Goal: Task Accomplishment & Management: Use online tool/utility

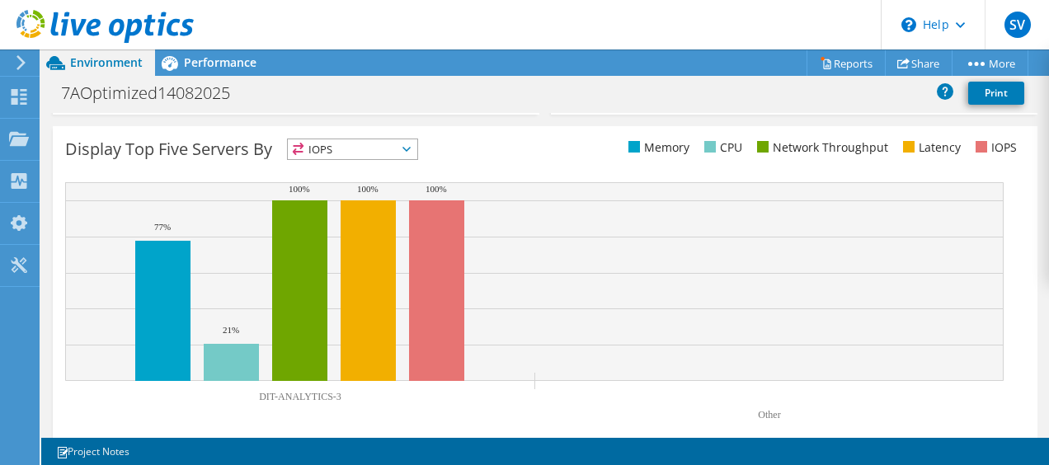
scroll to position [663, 0]
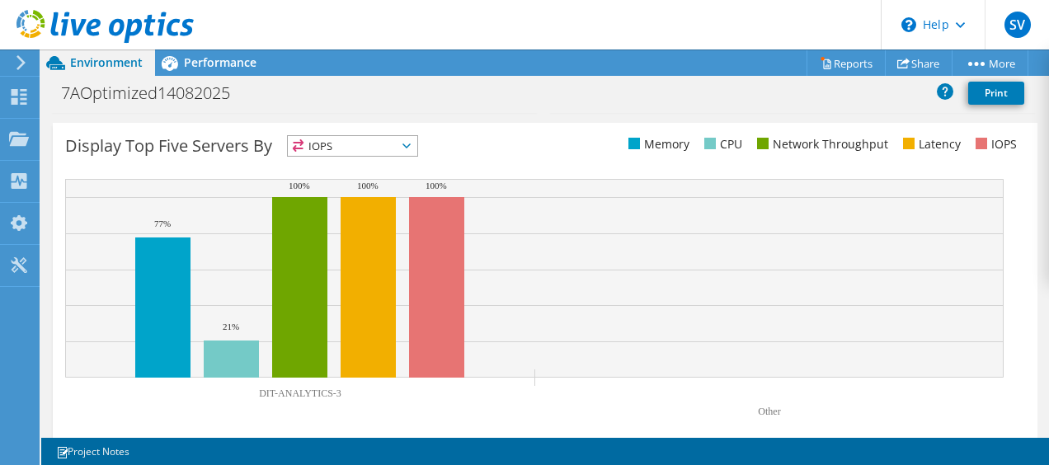
click at [385, 142] on span "IOPS" at bounding box center [352, 146] width 129 height 20
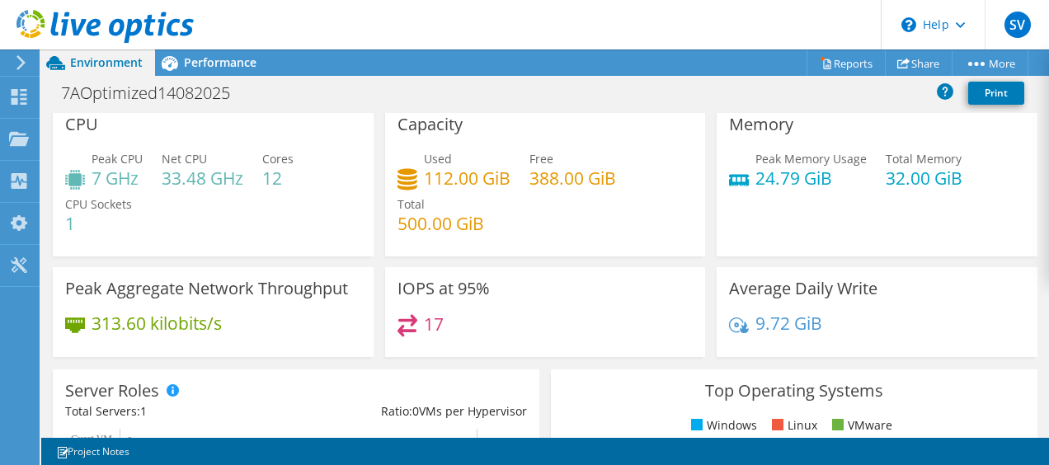
scroll to position [0, 0]
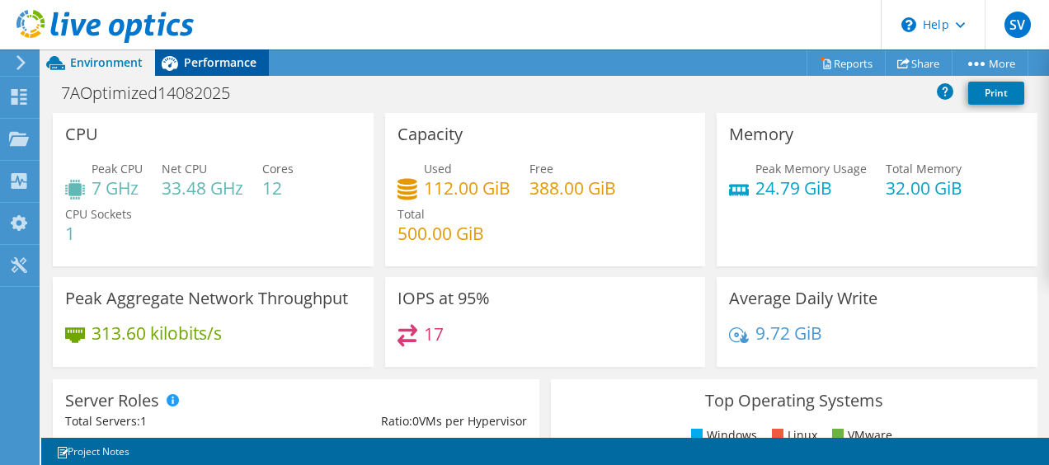
click at [210, 54] on span "Performance" at bounding box center [220, 62] width 73 height 16
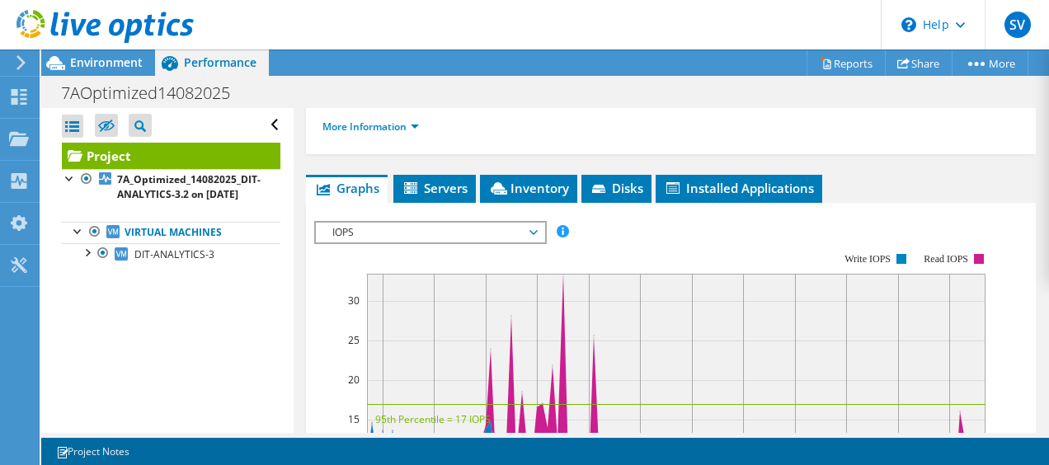
scroll to position [366, 0]
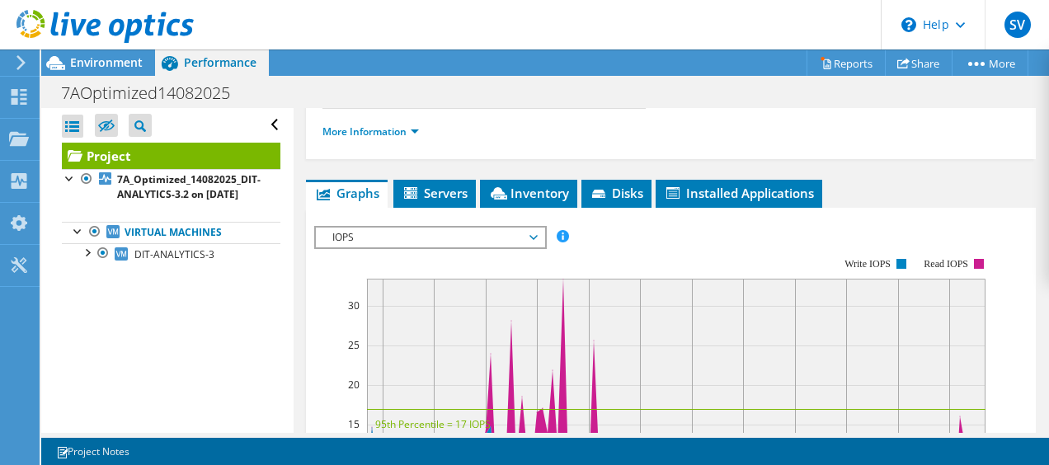
click at [538, 247] on span "IOPS" at bounding box center [430, 238] width 228 height 20
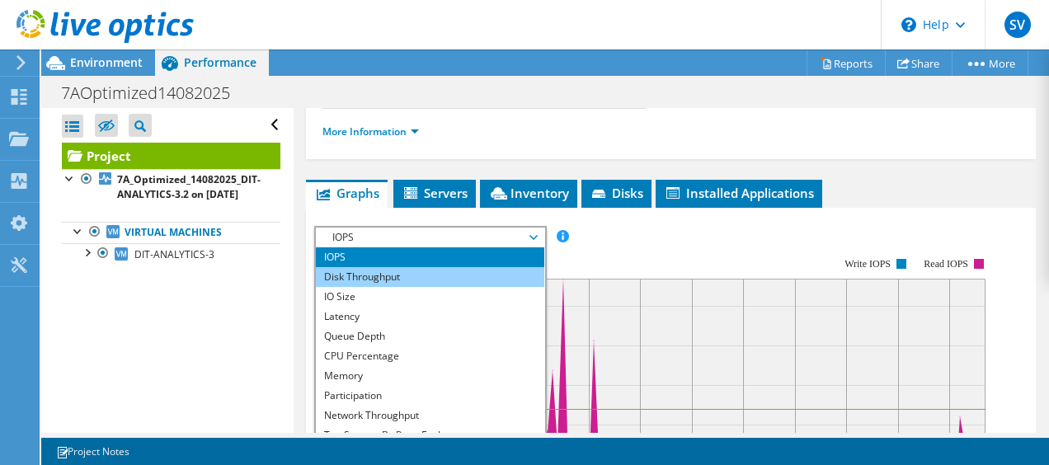
click at [380, 287] on li "Disk Throughput" at bounding box center [430, 277] width 228 height 20
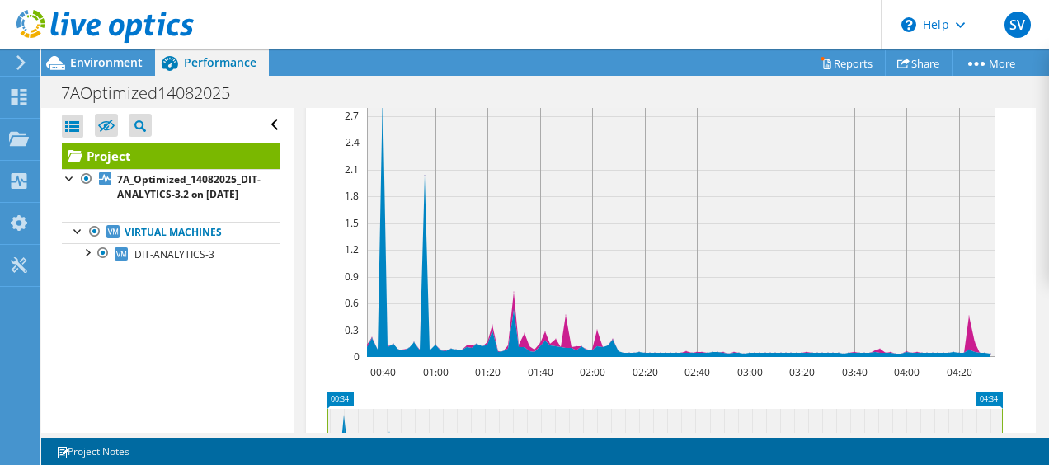
scroll to position [533, 0]
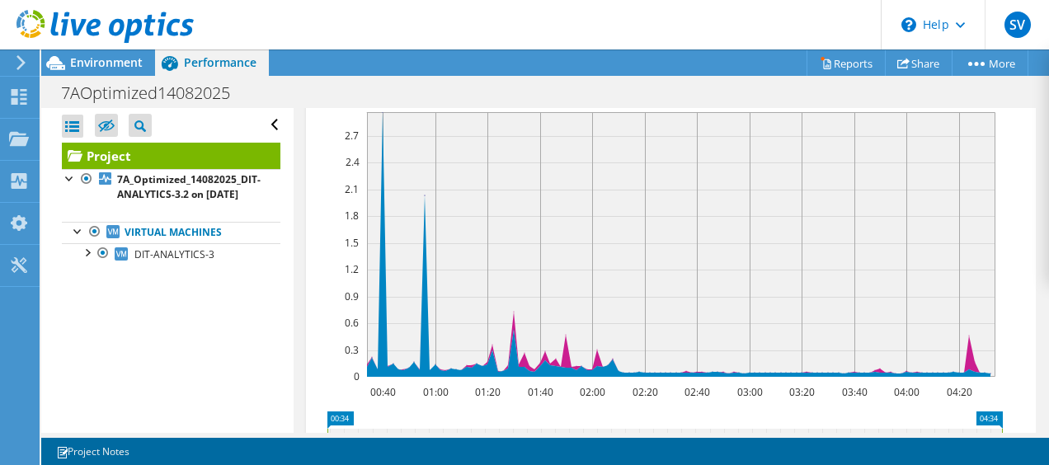
click at [529, 81] on span "Disk Throughput" at bounding box center [430, 71] width 212 height 20
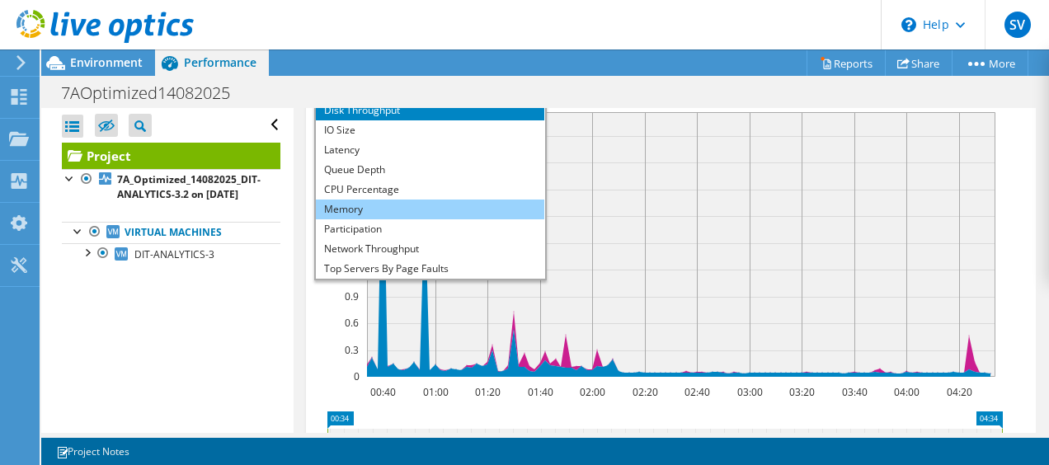
click at [359, 219] on li "Memory" at bounding box center [430, 210] width 228 height 20
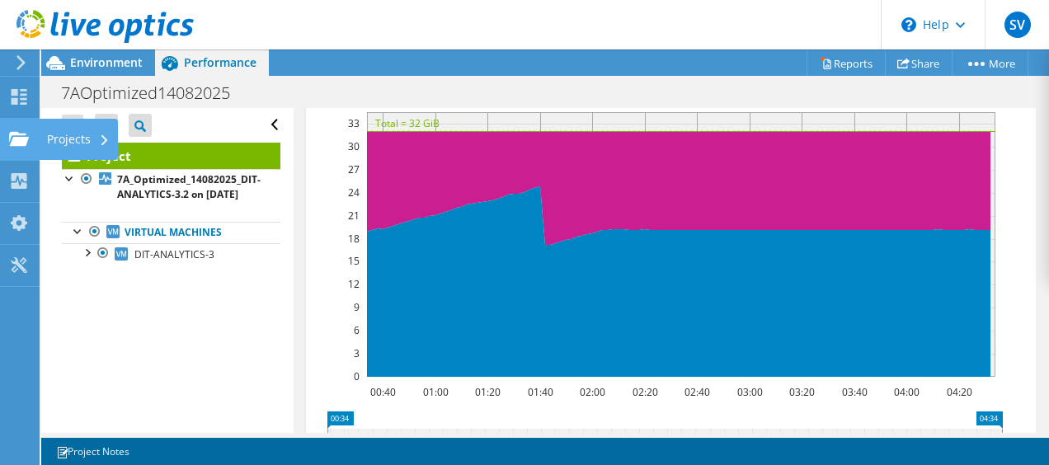
click at [50, 142] on div "Projects" at bounding box center [78, 139] width 79 height 41
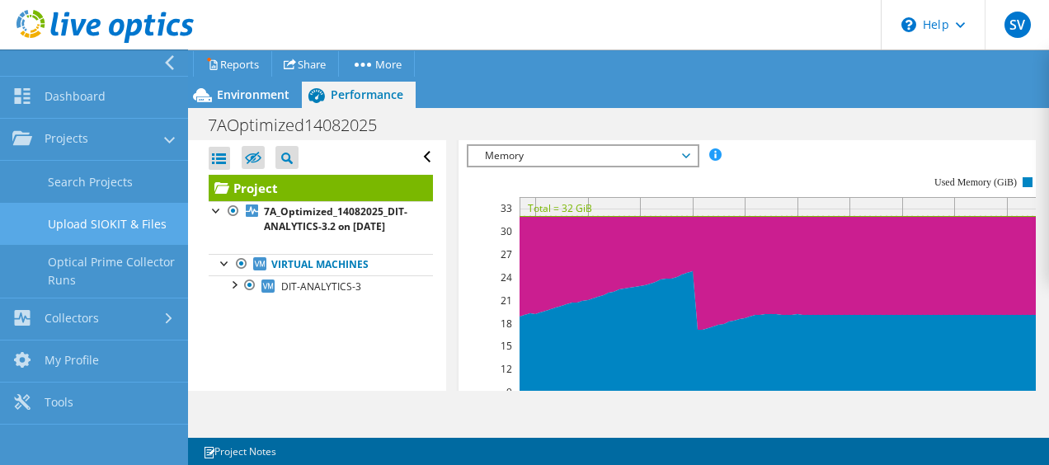
click at [99, 216] on link "Upload SIOKIT & Files" at bounding box center [94, 224] width 188 height 42
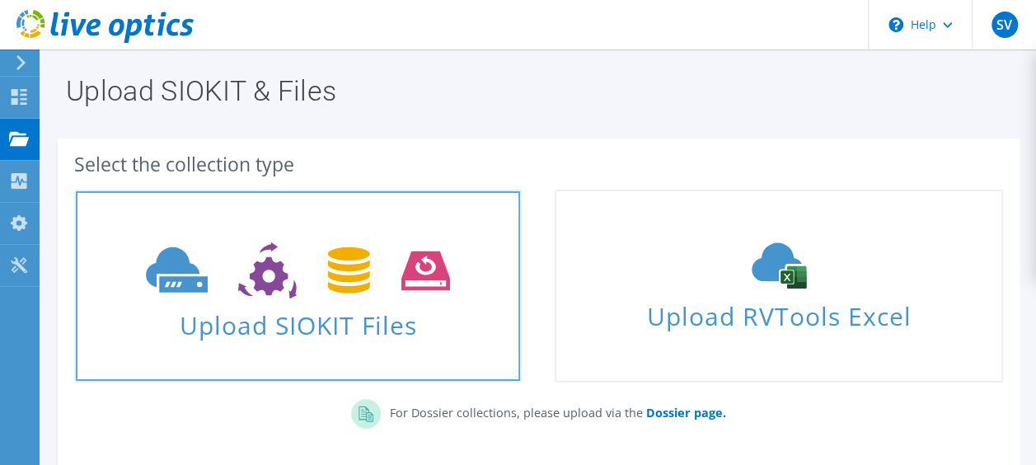
click at [218, 267] on icon at bounding box center [298, 270] width 304 height 57
click at [284, 286] on icon at bounding box center [298, 270] width 304 height 57
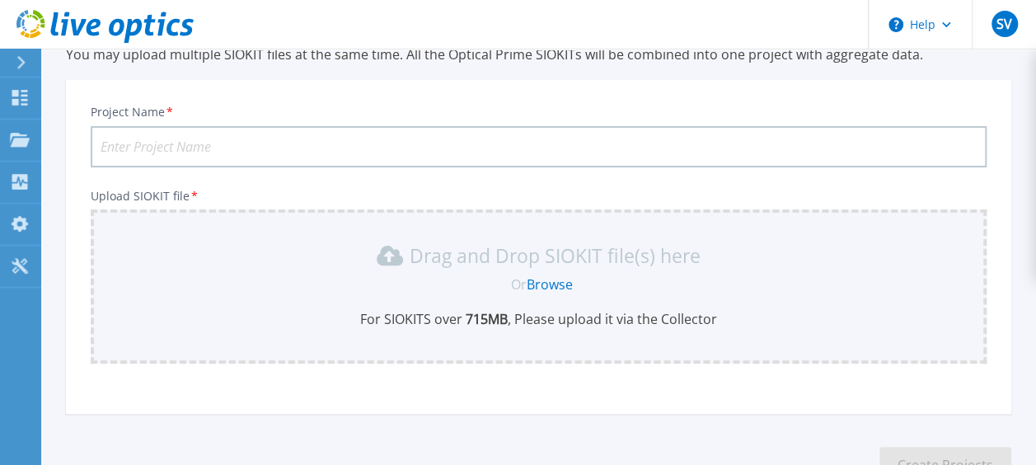
scroll to position [191, 0]
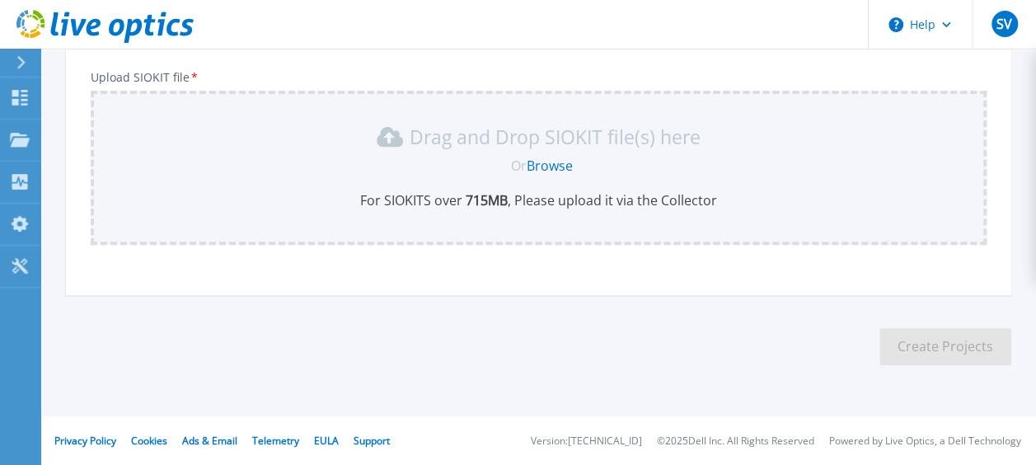
click at [557, 164] on link "Browse" at bounding box center [550, 166] width 46 height 18
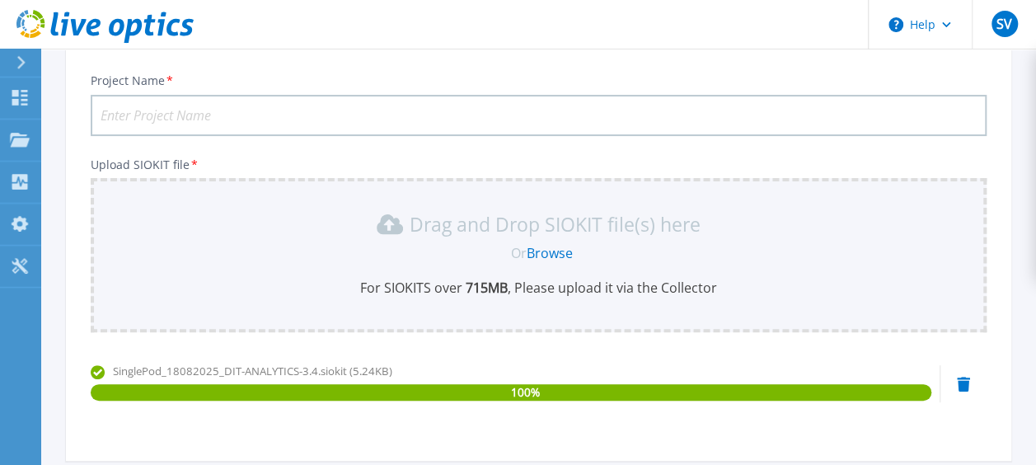
scroll to position [89, 0]
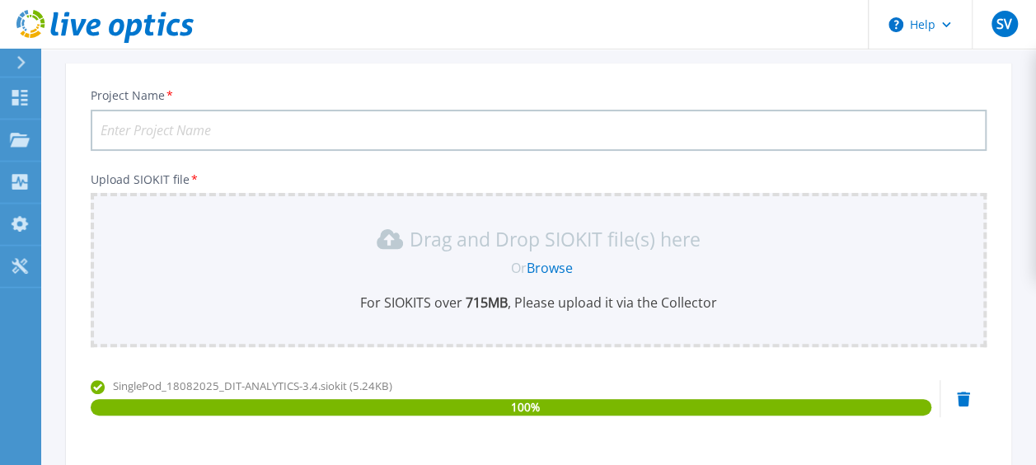
click at [724, 139] on input "Project Name *" at bounding box center [539, 130] width 896 height 41
paste input "SinglePod18082025DIT-ANALYTICS-3.4.siokit"
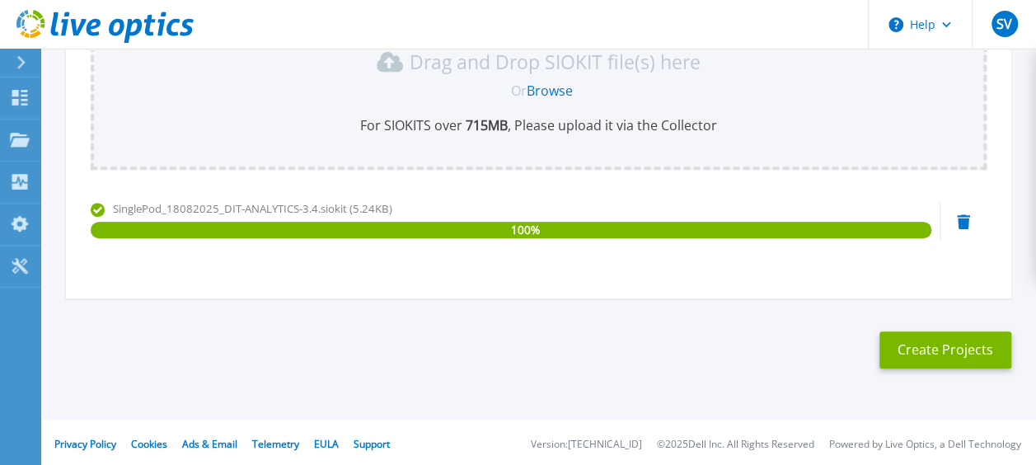
scroll to position [270, 0]
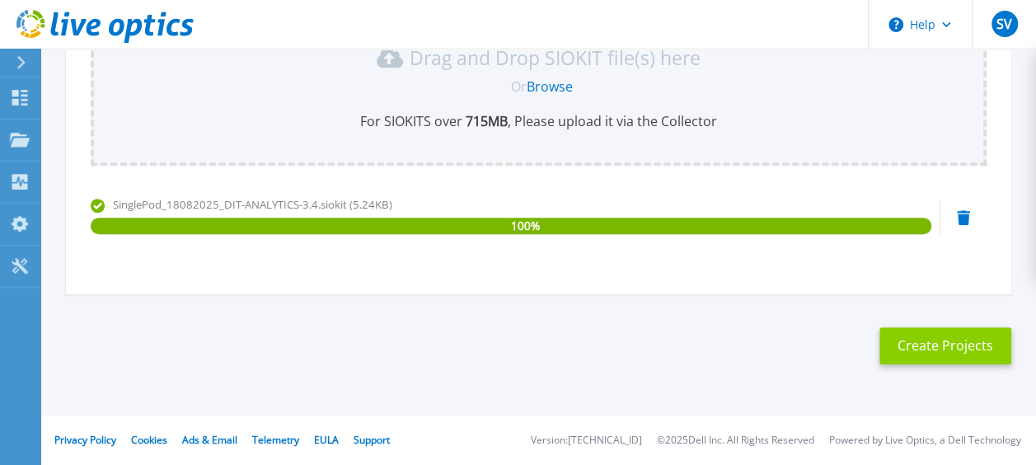
type input "SinglePod18082025DIT-ANALYTICS-3.4.siokit"
click at [932, 343] on button "Create Projects" at bounding box center [946, 345] width 132 height 37
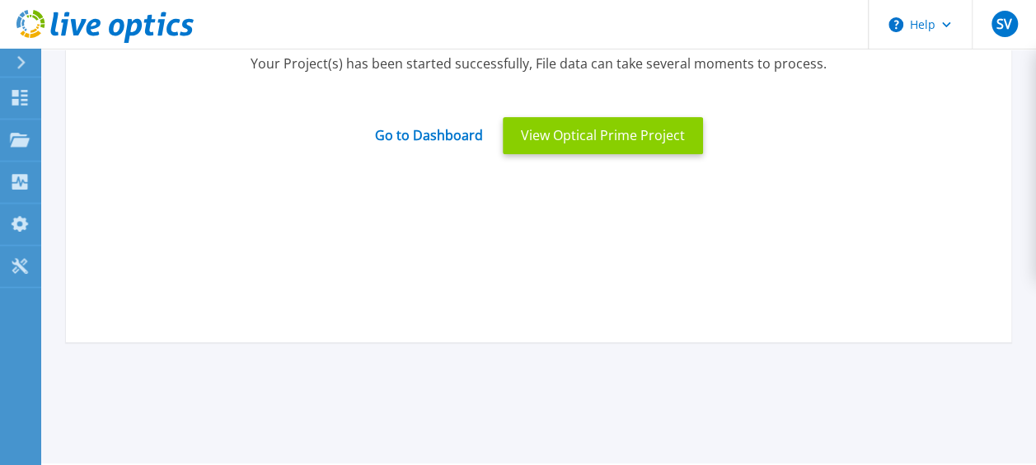
click at [601, 141] on button "View Optical Prime Project" at bounding box center [603, 135] width 200 height 37
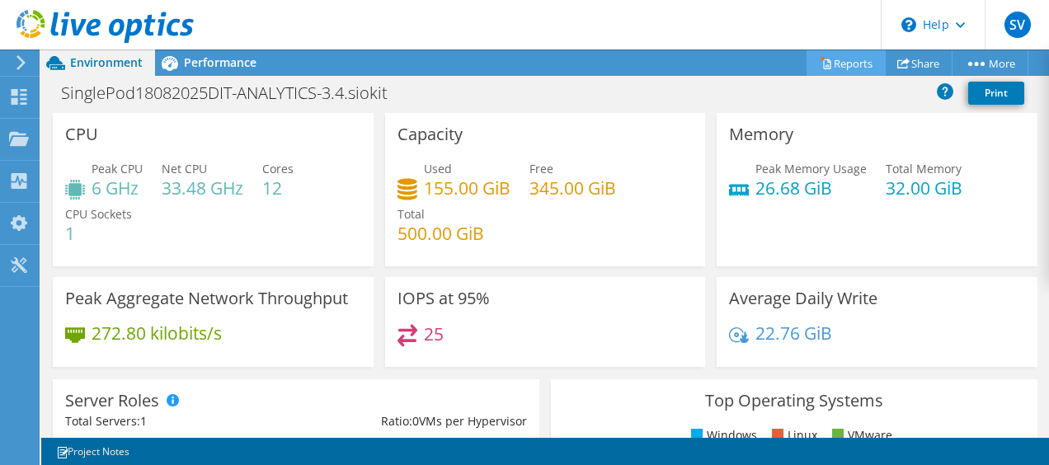
click at [839, 64] on link "Reports" at bounding box center [845, 63] width 79 height 26
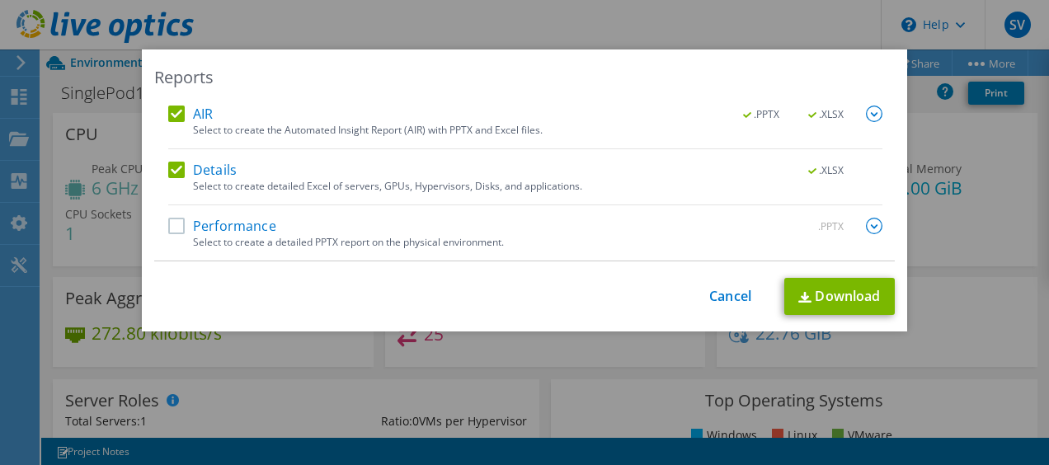
click at [170, 221] on label "Performance" at bounding box center [222, 226] width 108 height 16
click at [0, 0] on input "Performance" at bounding box center [0, 0] width 0 height 0
click at [829, 301] on link "Download" at bounding box center [839, 296] width 110 height 37
click at [726, 298] on link "Cancel" at bounding box center [730, 297] width 42 height 16
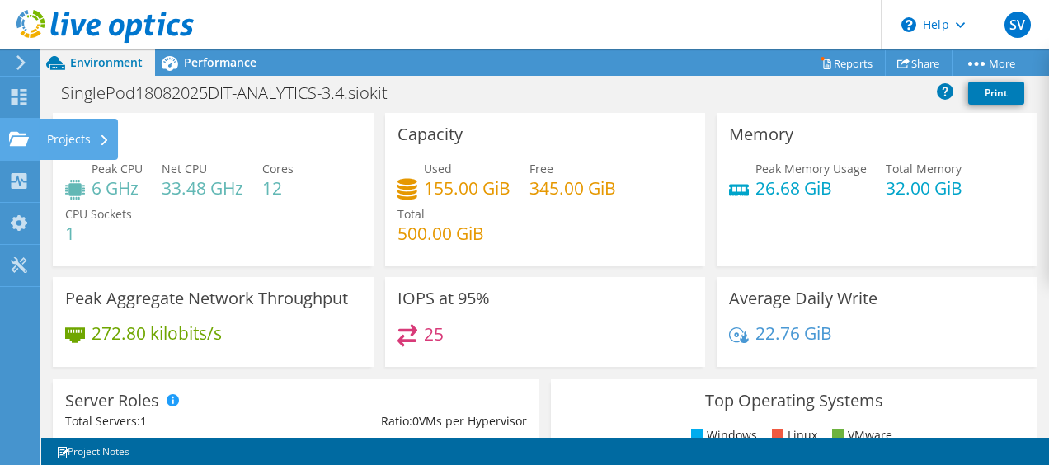
click at [9, 141] on icon at bounding box center [19, 139] width 20 height 16
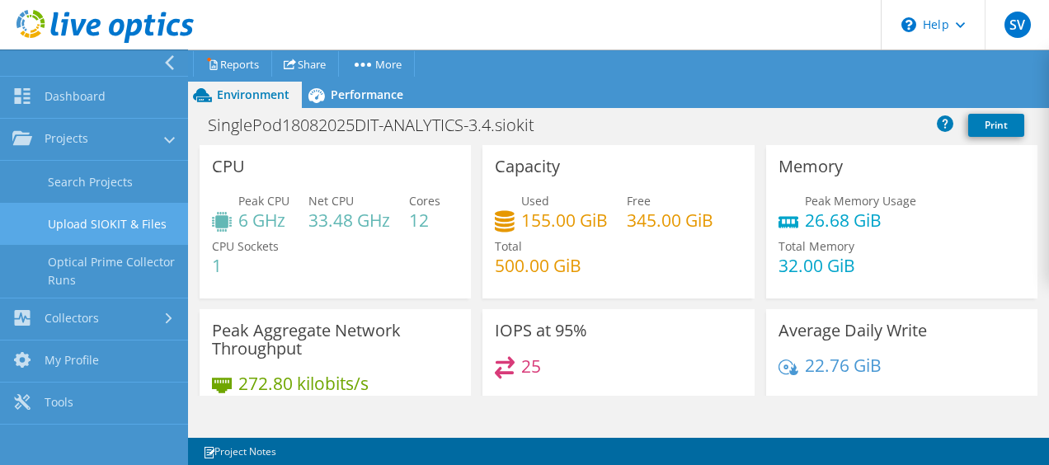
click at [82, 219] on link "Upload SIOKIT & Files" at bounding box center [94, 224] width 188 height 42
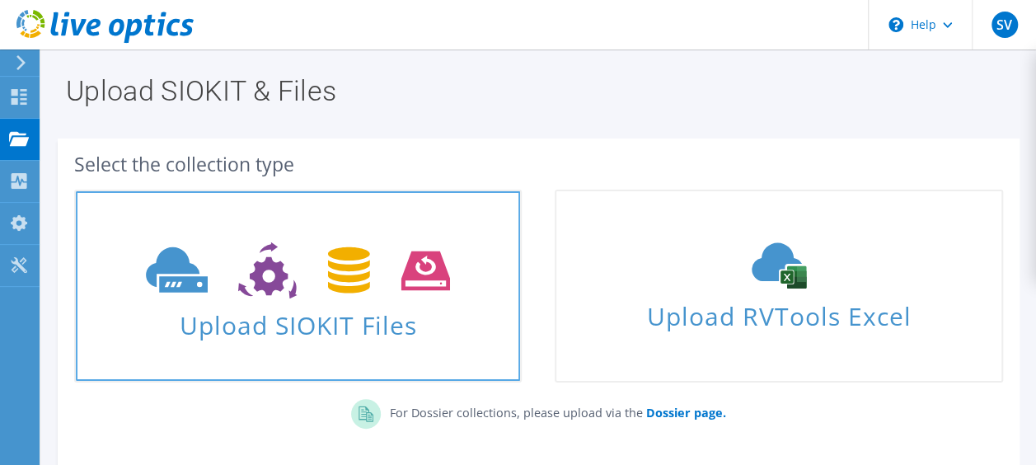
click at [275, 284] on use at bounding box center [298, 270] width 304 height 57
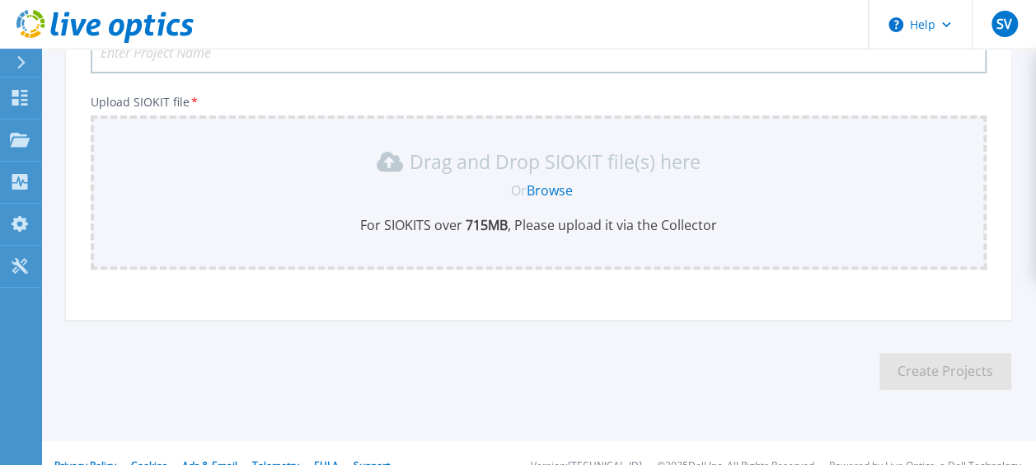
scroll to position [191, 0]
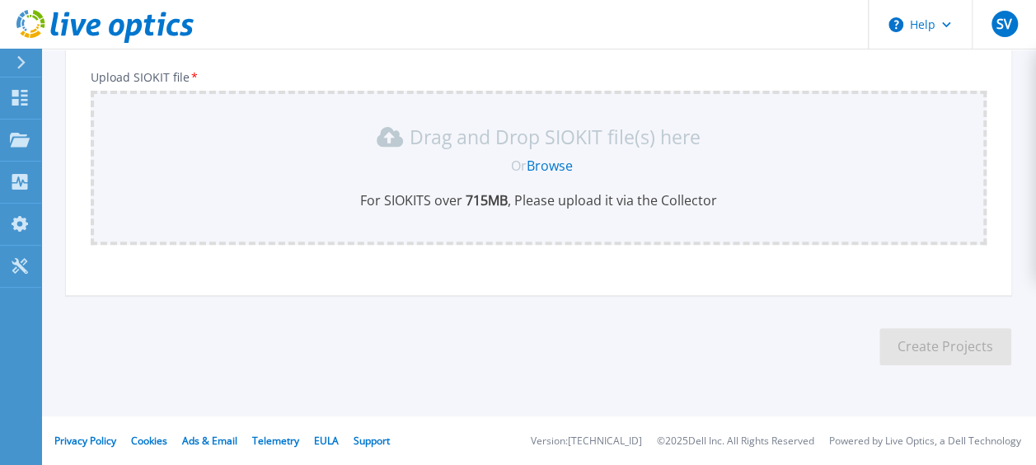
click at [553, 161] on link "Browse" at bounding box center [550, 166] width 46 height 18
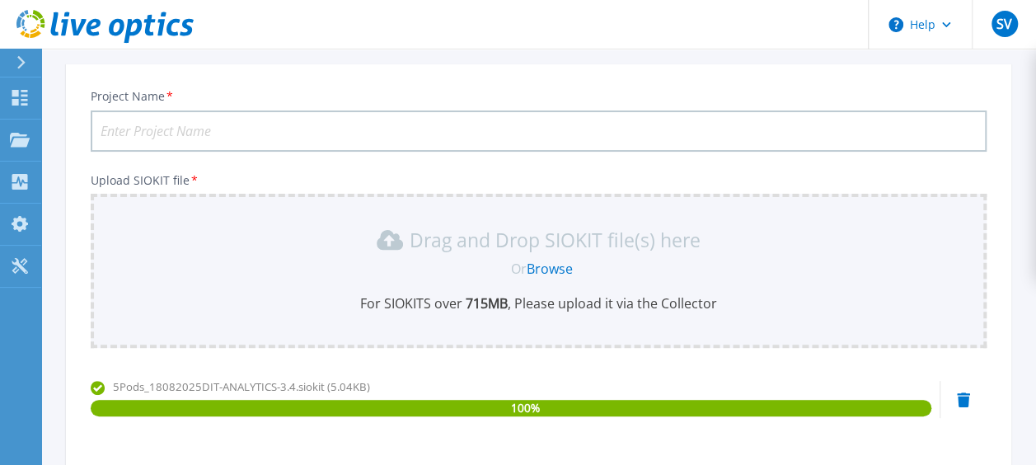
scroll to position [85, 0]
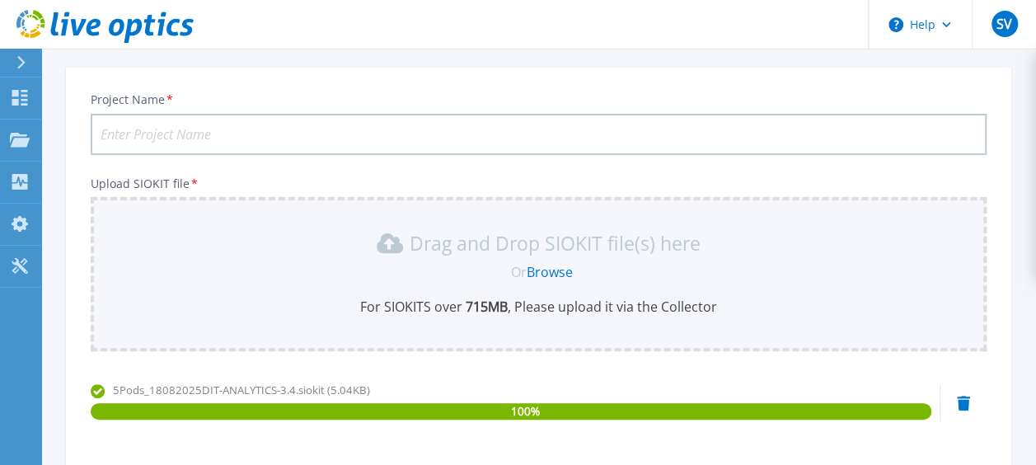
click at [724, 124] on input "Project Name *" at bounding box center [539, 134] width 896 height 41
paste input "5Pods18082025DIT-ANALYTICS-3.4.siokit"
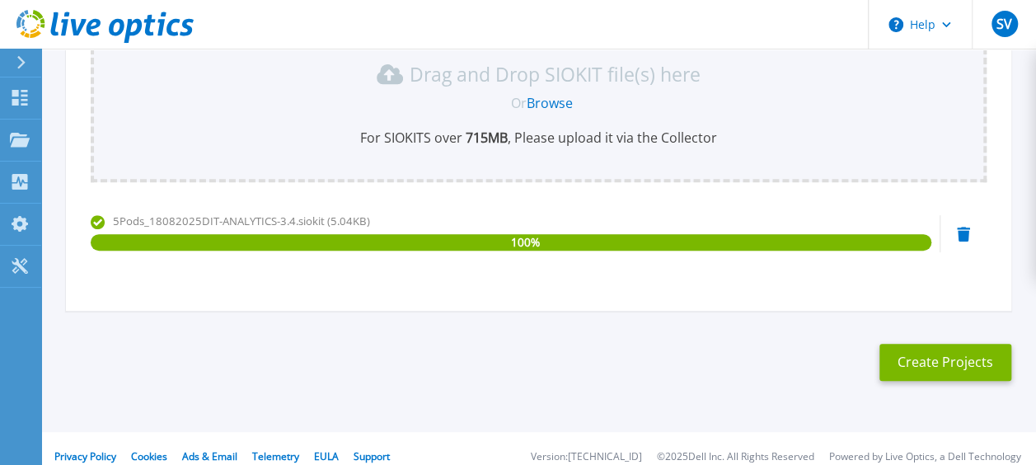
scroll to position [260, 0]
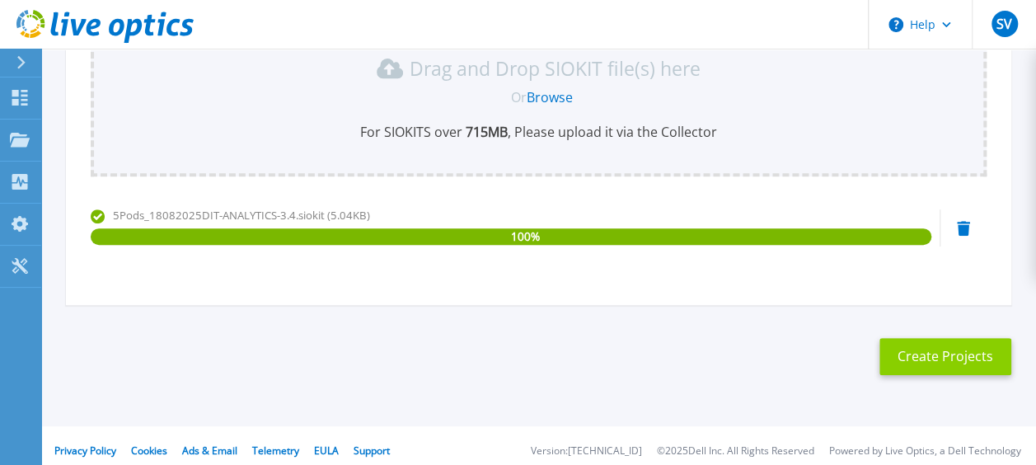
type input "5Pods18082025DIT-ANALYTICS-3.4.siokit"
click at [946, 355] on button "Create Projects" at bounding box center [946, 356] width 132 height 37
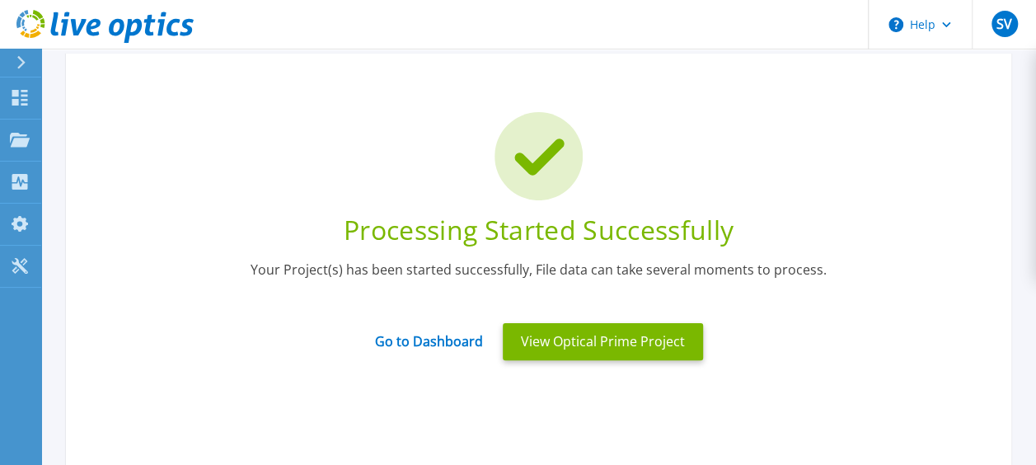
scroll to position [61, 0]
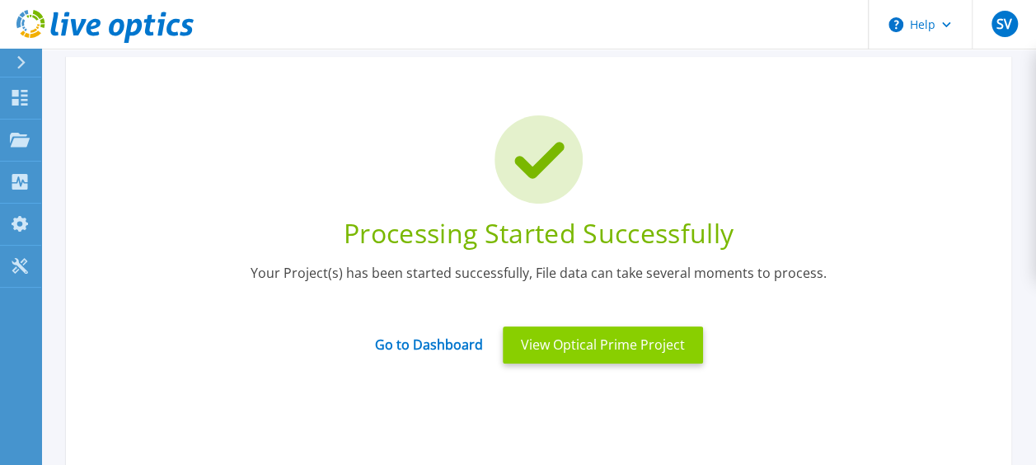
click at [618, 341] on button "View Optical Prime Project" at bounding box center [603, 344] width 200 height 37
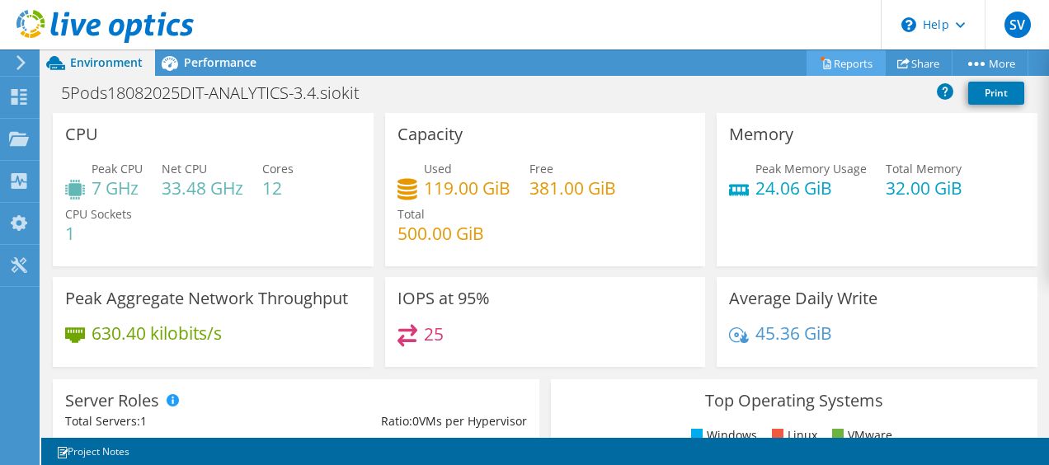
click at [841, 64] on link "Reports" at bounding box center [845, 63] width 79 height 26
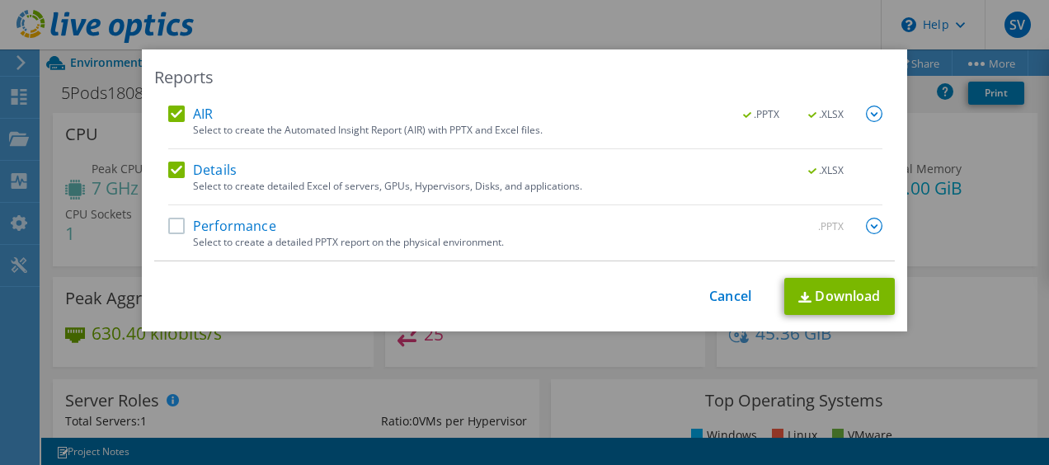
click at [168, 228] on label "Performance" at bounding box center [222, 226] width 108 height 16
click at [0, 0] on input "Performance" at bounding box center [0, 0] width 0 height 0
click at [836, 288] on link "Download" at bounding box center [839, 296] width 110 height 37
click at [719, 300] on link "Cancel" at bounding box center [730, 297] width 42 height 16
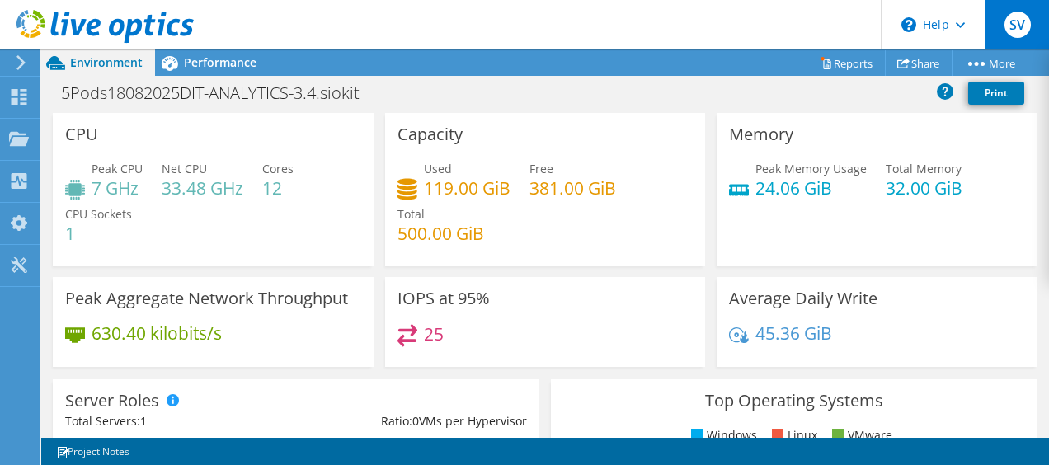
click at [996, 33] on div "SV" at bounding box center [1016, 24] width 64 height 49
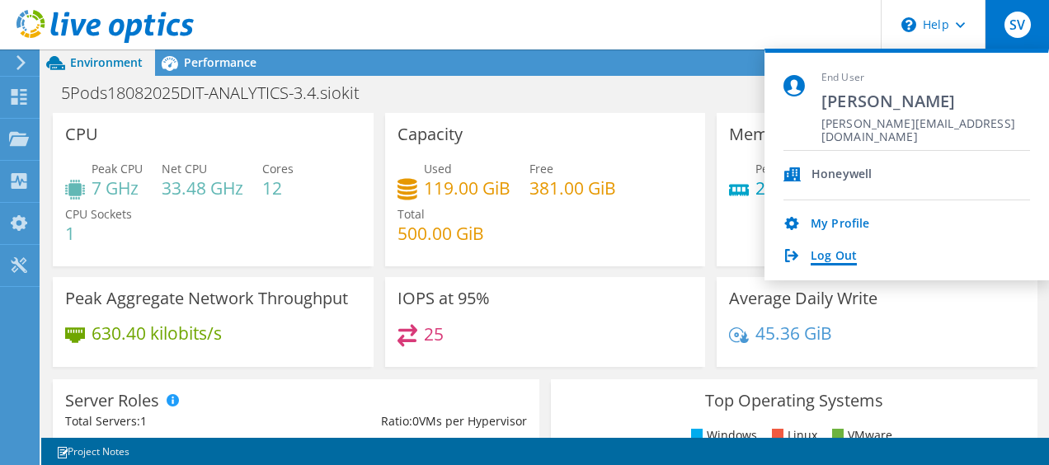
click at [813, 255] on link "Log Out" at bounding box center [833, 257] width 46 height 16
